Goal: Task Accomplishment & Management: Manage account settings

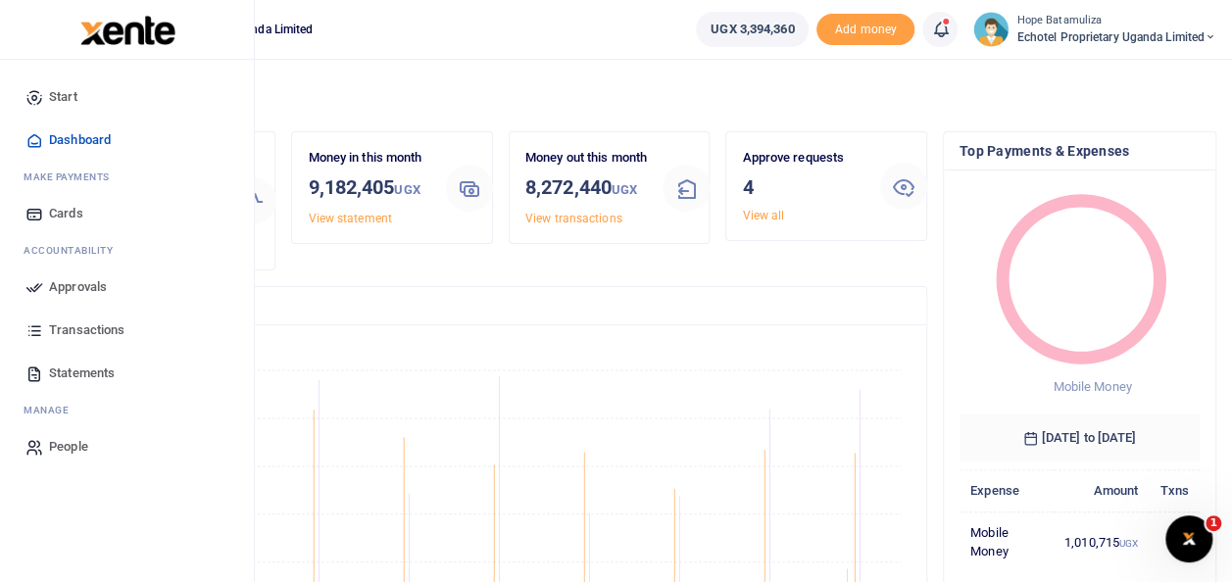
click at [90, 281] on span "Approvals" at bounding box center [78, 287] width 58 height 20
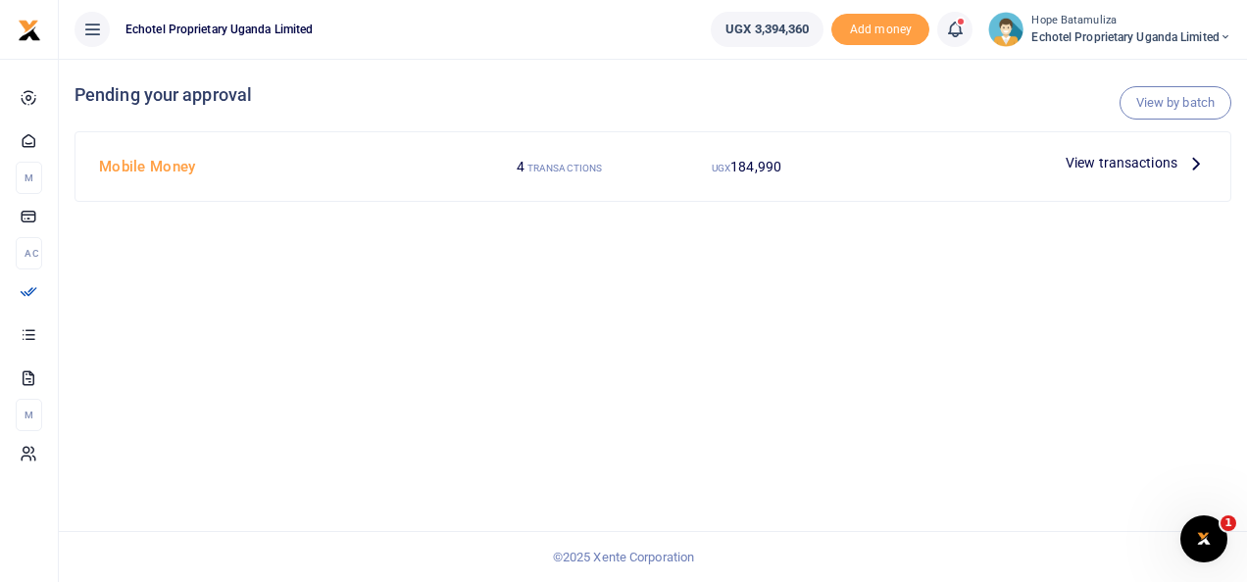
click at [1192, 159] on icon at bounding box center [1196, 163] width 22 height 22
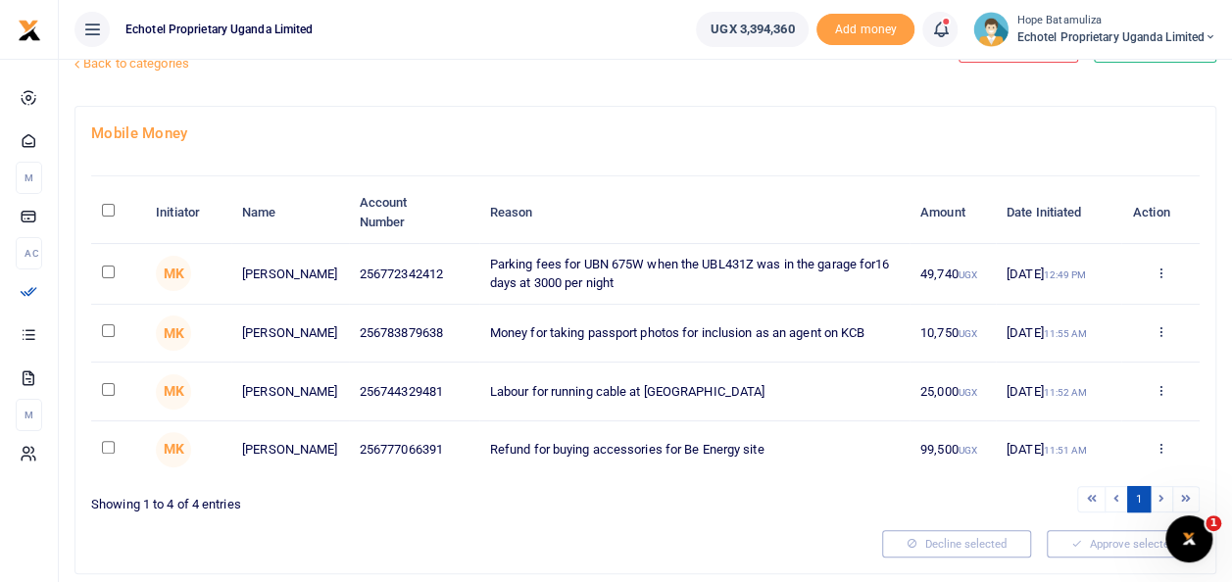
scroll to position [98, 0]
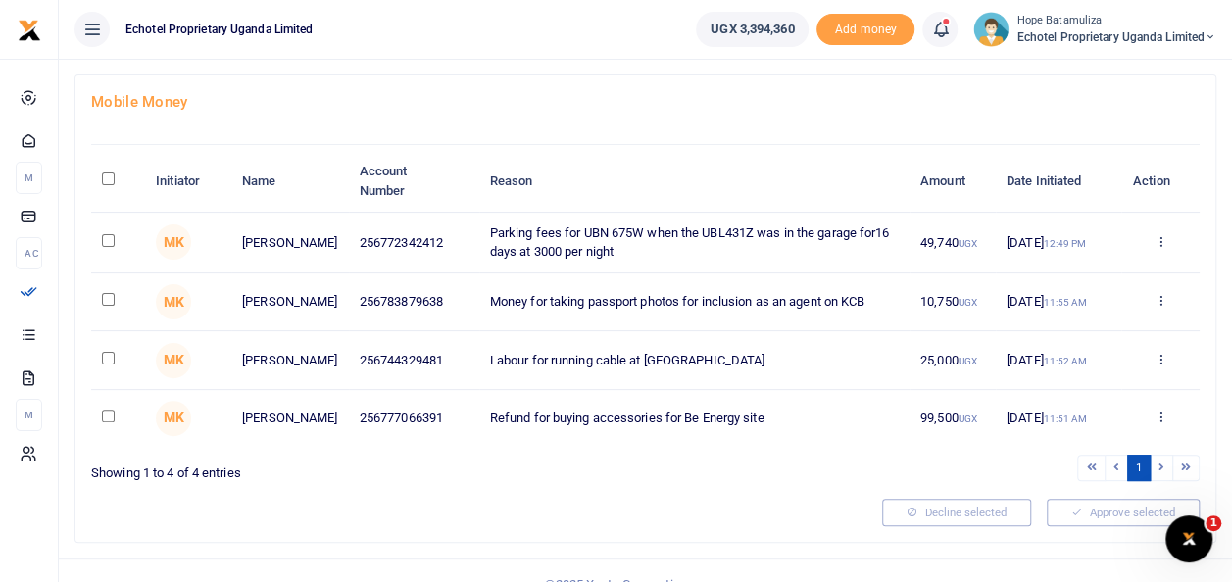
click at [107, 422] on input "checkbox" at bounding box center [108, 416] width 13 height 13
checkbox input "true"
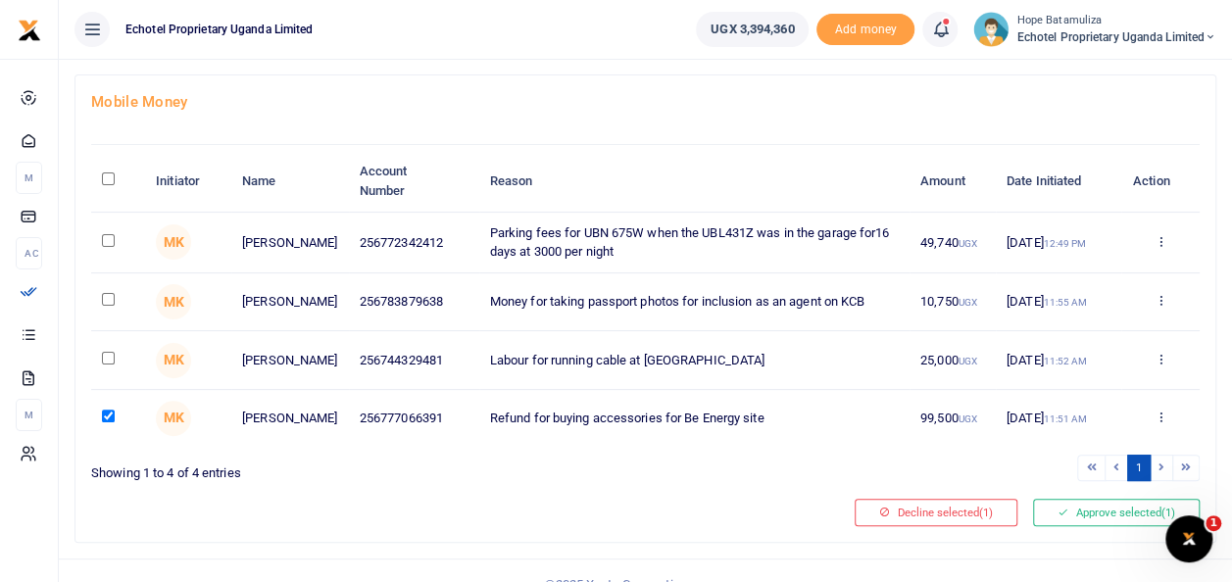
drag, startPoint x: 106, startPoint y: 359, endPoint x: 116, endPoint y: 322, distance: 37.6
click at [106, 359] on input "checkbox" at bounding box center [108, 358] width 13 height 13
checkbox input "true"
click at [107, 294] on input "checkbox" at bounding box center [108, 299] width 13 height 13
checkbox input "true"
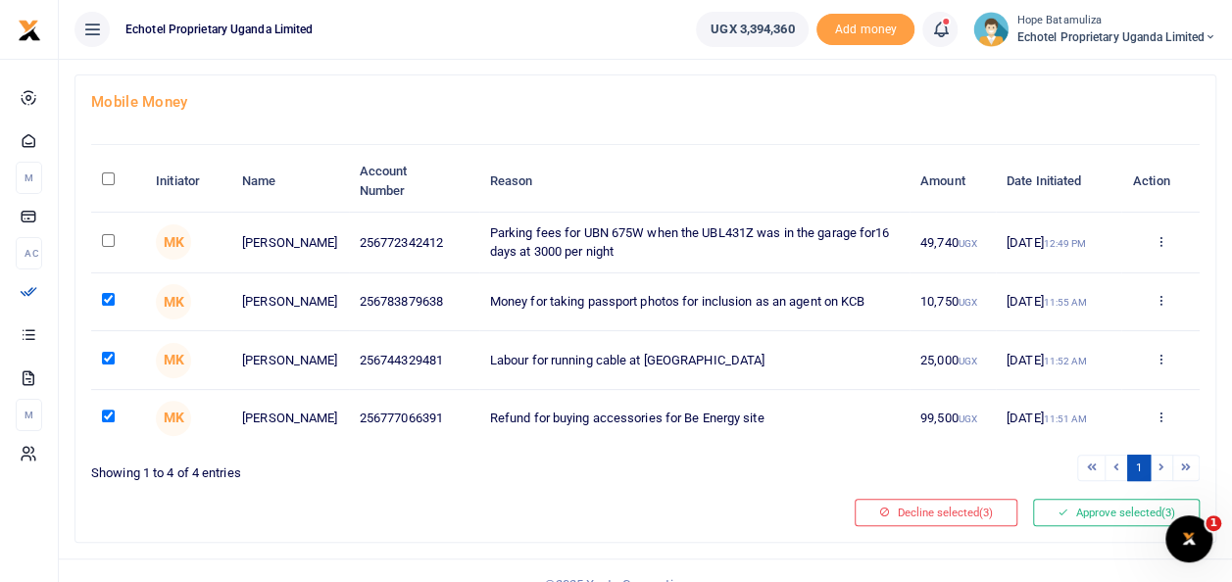
click at [107, 237] on input "checkbox" at bounding box center [108, 240] width 13 height 13
checkbox input "true"
click at [1088, 514] on button "Approve selected (4)" at bounding box center [1116, 512] width 167 height 27
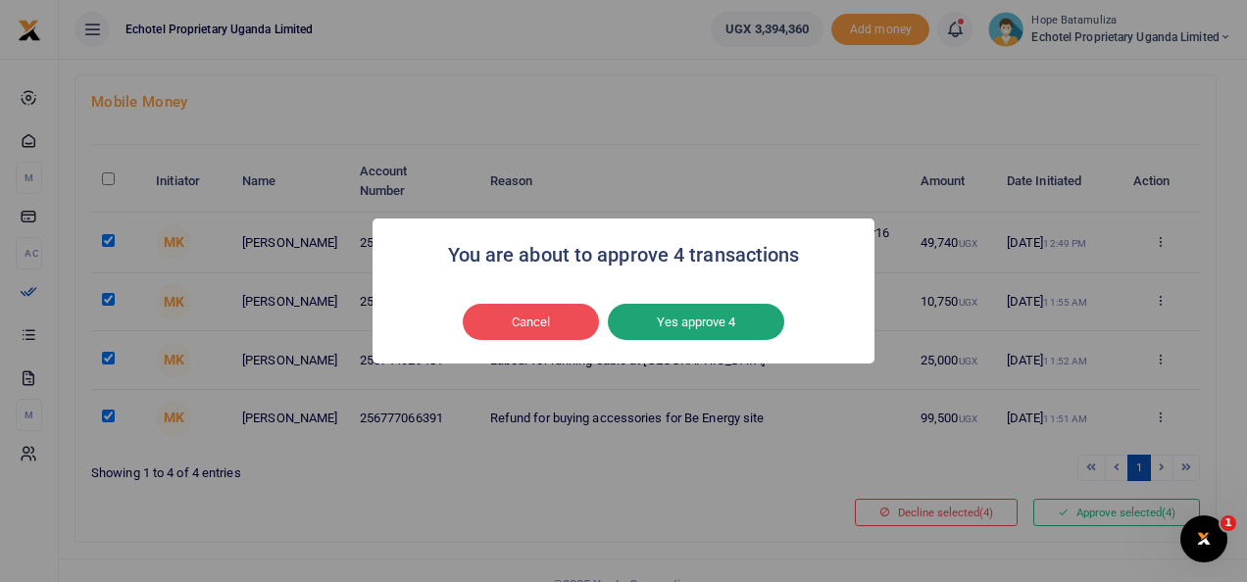
click at [691, 316] on button "Yes approve 4" at bounding box center [696, 322] width 176 height 37
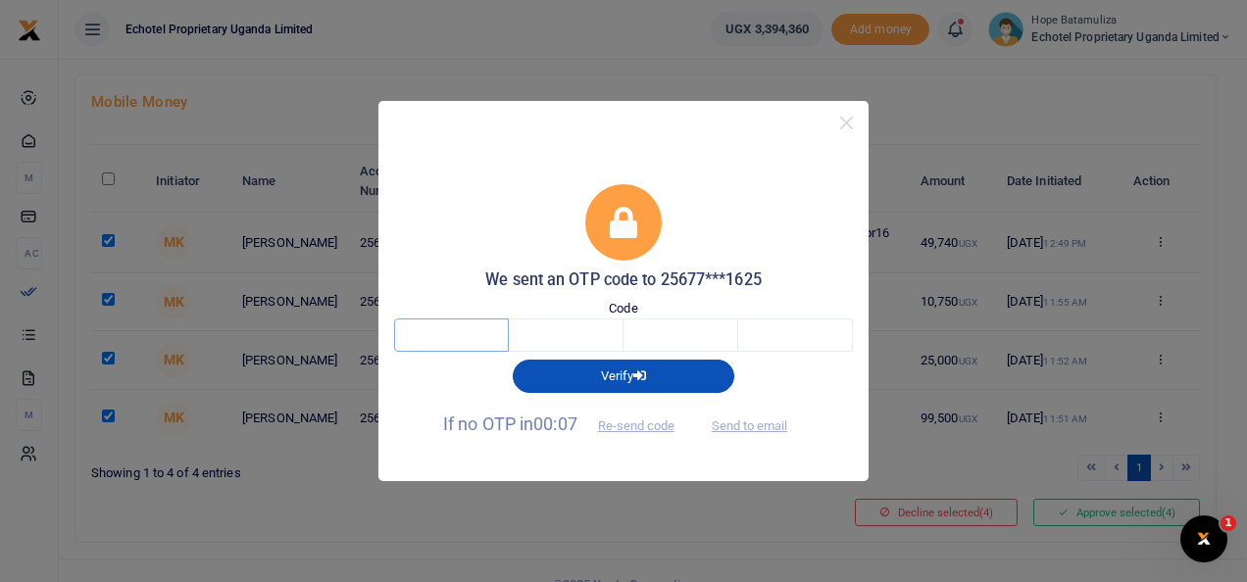
click at [488, 341] on input "text" at bounding box center [451, 335] width 115 height 33
type input "4"
type input "9"
type input "7"
type input "5"
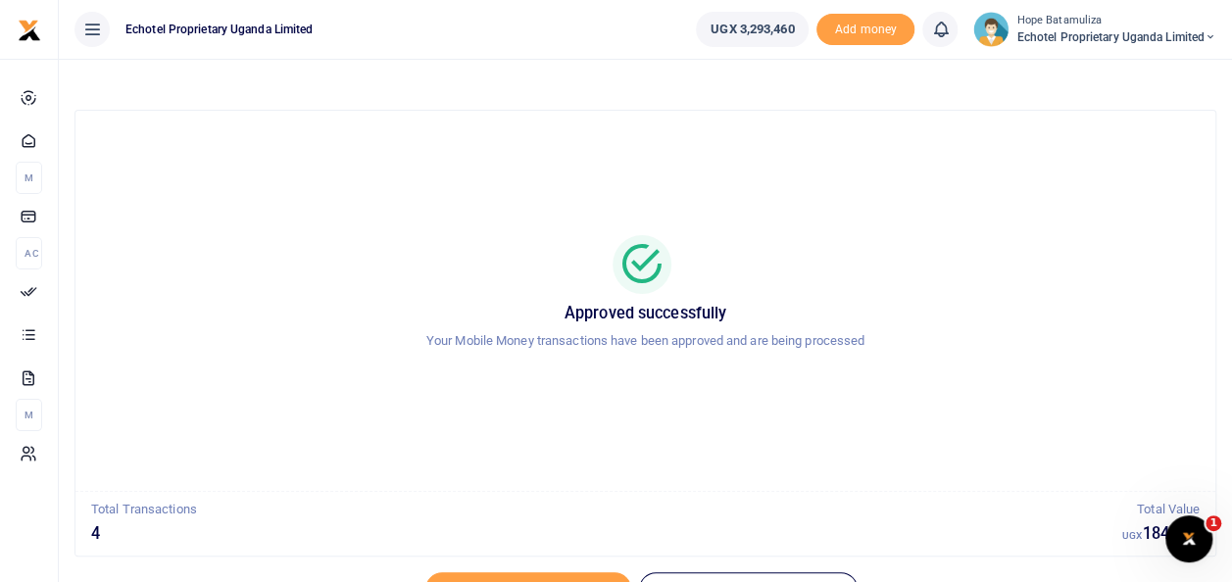
click at [1202, 27] on small "Hope Batamuliza" at bounding box center [1117, 21] width 200 height 17
